Goal: Obtain resource: Download file/media

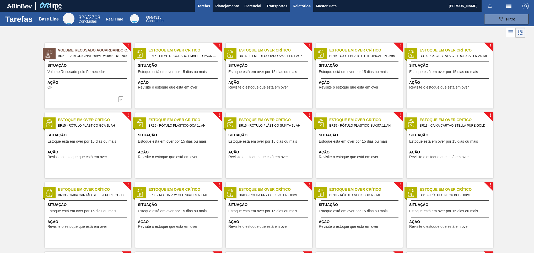
click at [299, 7] on span "Relatórios" at bounding box center [302, 6] width 18 height 6
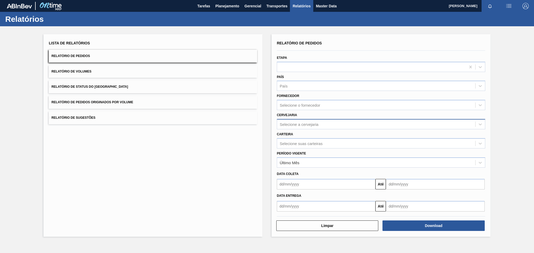
click at [292, 123] on div "Selecione a cervejaria" at bounding box center [299, 124] width 39 height 4
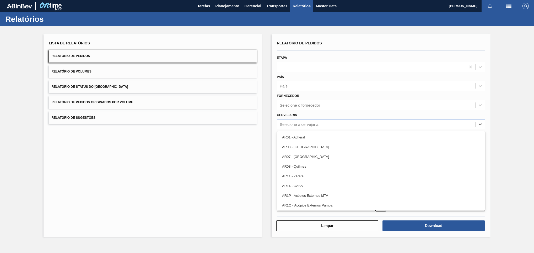
click at [316, 101] on div "Selecione o fornecedor" at bounding box center [376, 105] width 198 height 8
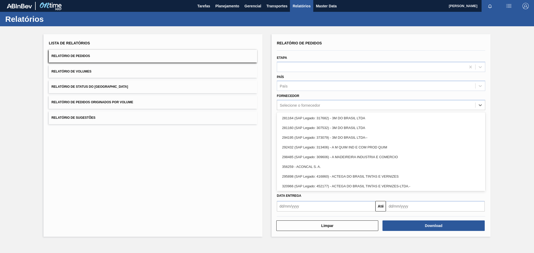
paste input "30012400"
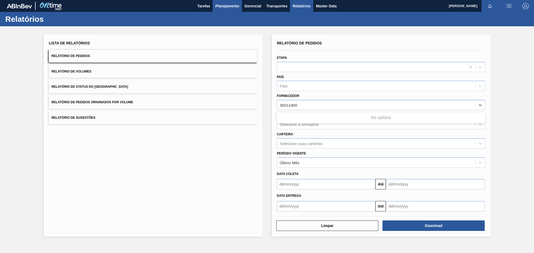
type input "30012400"
click at [307, 104] on div "Selecione o fornecedor" at bounding box center [300, 105] width 40 height 4
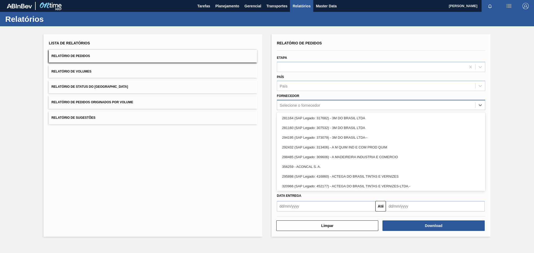
paste input "289744"
type input "289744"
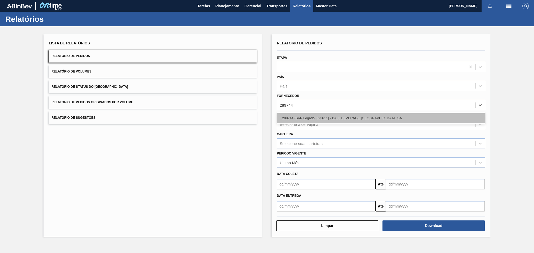
click at [312, 120] on div "289744 (SAP Legado: 323611) - BALL BEVERAGE CAN SOUTH AMERICA SA" at bounding box center [381, 118] width 208 height 10
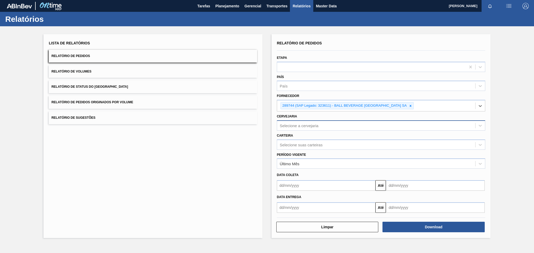
click at [306, 127] on div "Selecione a cervejaria" at bounding box center [299, 125] width 39 height 4
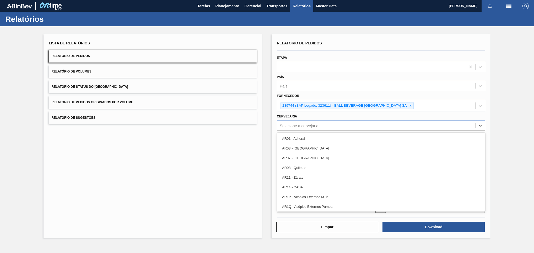
paste input "BR27"
type input "BR27"
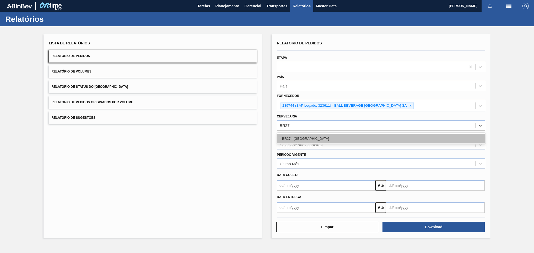
click at [309, 139] on div "BR27 - Nova Minas" at bounding box center [381, 138] width 208 height 10
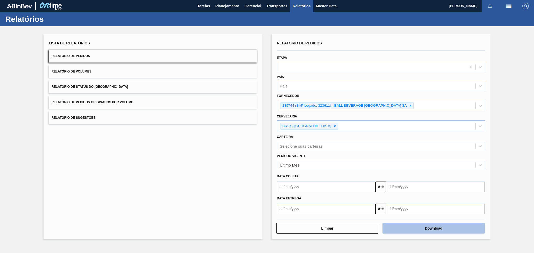
click at [417, 226] on button "Download" at bounding box center [434, 228] width 102 height 10
click at [514, 61] on div "Lista de Relatórios Relatório de Pedidos Relatório de Volumes Relatório de Stat…" at bounding box center [267, 135] width 534 height 219
drag, startPoint x: 509, startPoint y: 93, endPoint x: 501, endPoint y: 98, distance: 9.2
click at [509, 93] on div "Lista de Relatórios Relatório de Pedidos Relatório de Volumes Relatório de Stat…" at bounding box center [267, 135] width 534 height 219
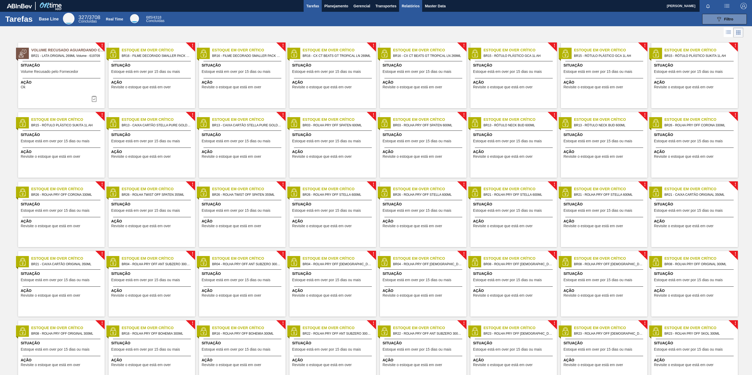
click at [409, 4] on span "Relatórios" at bounding box center [411, 6] width 18 height 6
